Goal: Find specific page/section: Find specific page/section

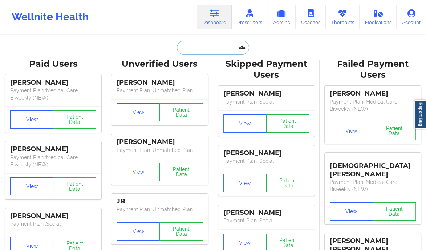
click at [198, 49] on input "text" at bounding box center [213, 48] width 72 height 14
paste input "[PERSON_NAME]"
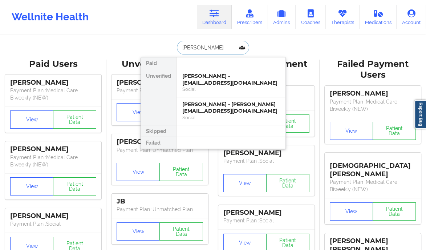
type input "[PERSON_NAME]"
click at [205, 106] on div "[PERSON_NAME] - [PERSON_NAME][EMAIL_ADDRESS][DOMAIN_NAME]" at bounding box center [230, 107] width 97 height 13
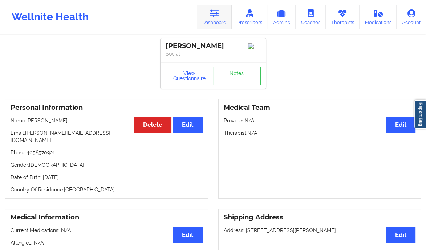
click at [219, 13] on icon at bounding box center [214, 13] width 9 height 8
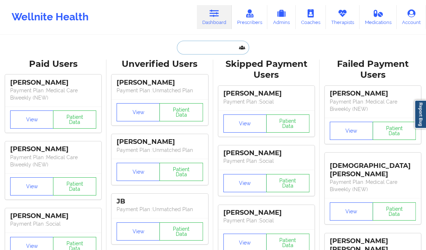
click at [219, 50] on input "text" at bounding box center [213, 48] width 72 height 14
paste input "[PHONE_NUMBER]"
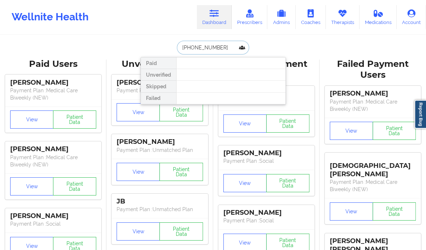
click at [210, 45] on input "[PHONE_NUMBER]" at bounding box center [213, 48] width 72 height 14
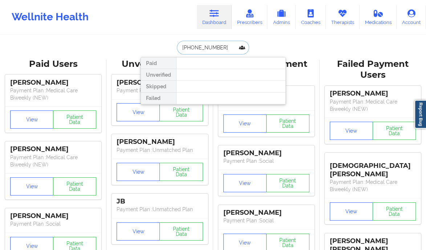
paste input "[PERSON_NAME]"
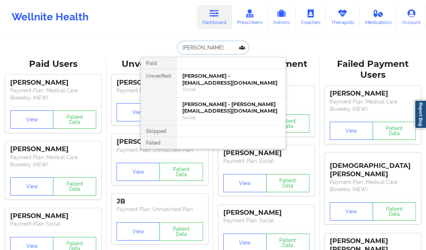
type input "[PERSON_NAME]"
click at [205, 109] on div "[PERSON_NAME] - [PERSON_NAME][EMAIL_ADDRESS][DOMAIN_NAME]" at bounding box center [230, 107] width 97 height 13
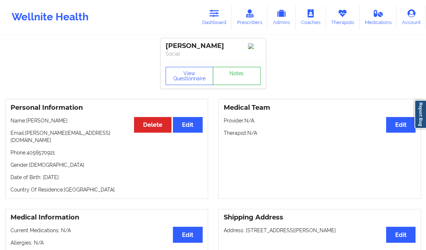
click at [240, 77] on link "Notes" at bounding box center [237, 76] width 48 height 18
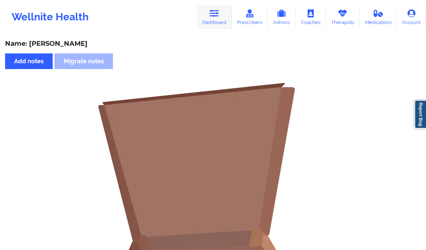
click at [216, 17] on link "Dashboard" at bounding box center [214, 17] width 35 height 24
